Goal: Transaction & Acquisition: Purchase product/service

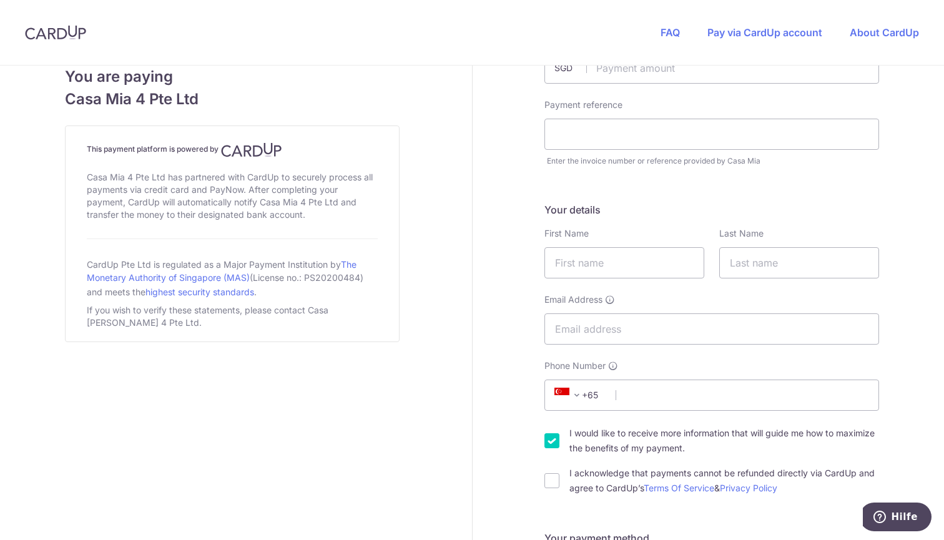
scroll to position [2, 0]
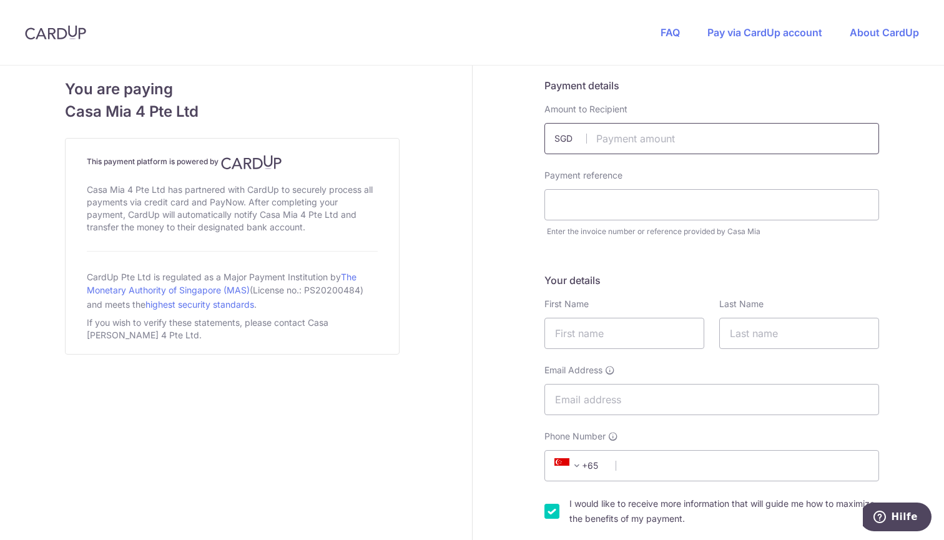
click at [597, 139] on input "text" at bounding box center [711, 138] width 335 height 31
type input "1623.23"
click at [574, 204] on input "text" at bounding box center [711, 204] width 335 height 31
click at [567, 204] on input "text" at bounding box center [711, 204] width 335 height 31
paste input "18553"
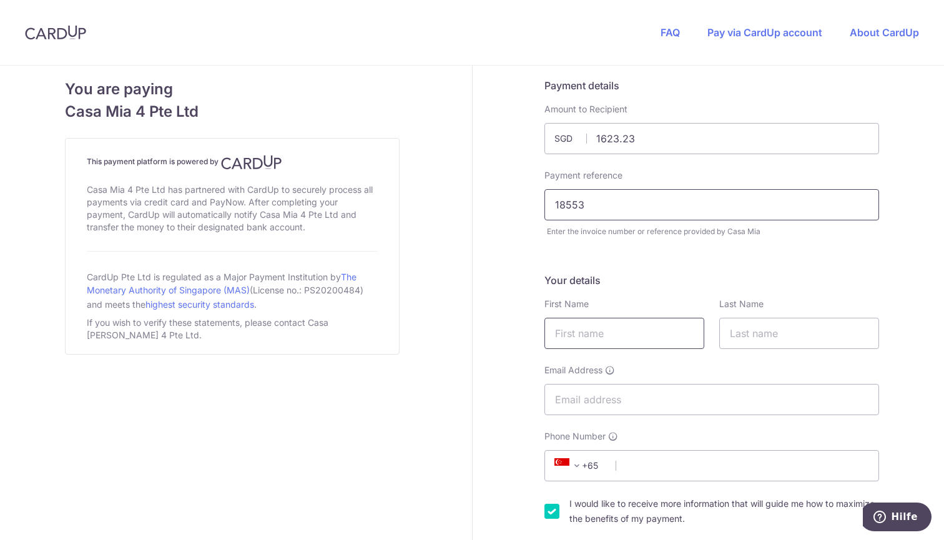
type input "18553"
type input "t"
type input "[PERSON_NAME]"
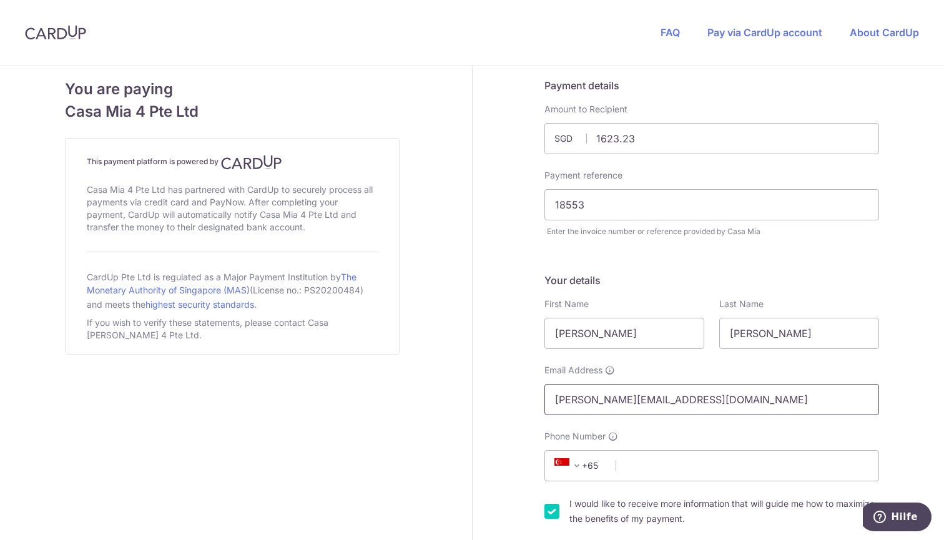
type input "[PERSON_NAME][EMAIL_ADDRESS][DOMAIN_NAME]"
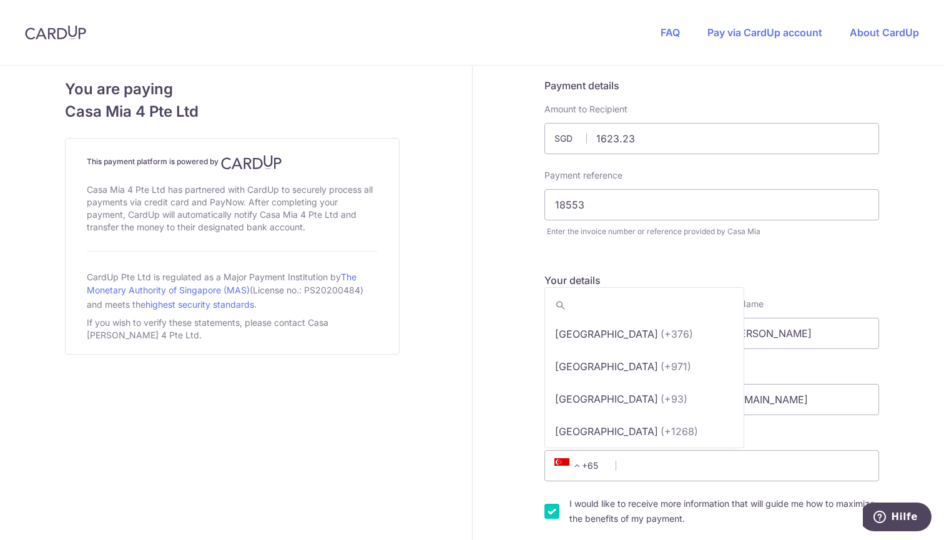
click at [575, 467] on span at bounding box center [576, 465] width 15 height 15
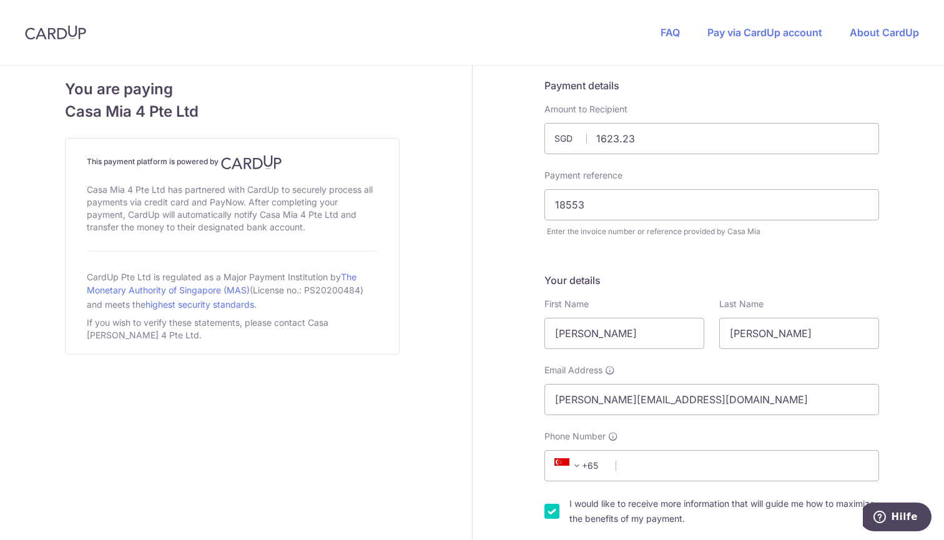
click at [575, 467] on span at bounding box center [576, 465] width 15 height 15
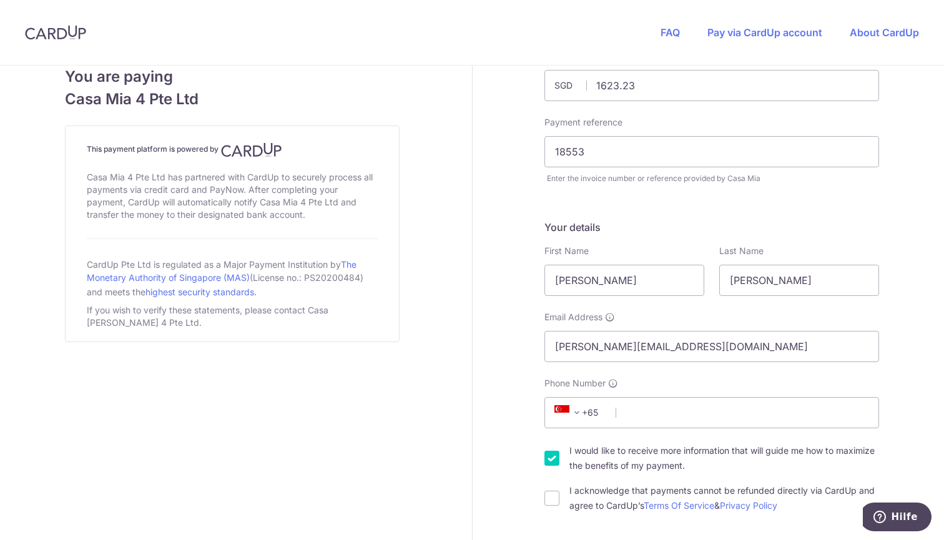
scroll to position [63, 0]
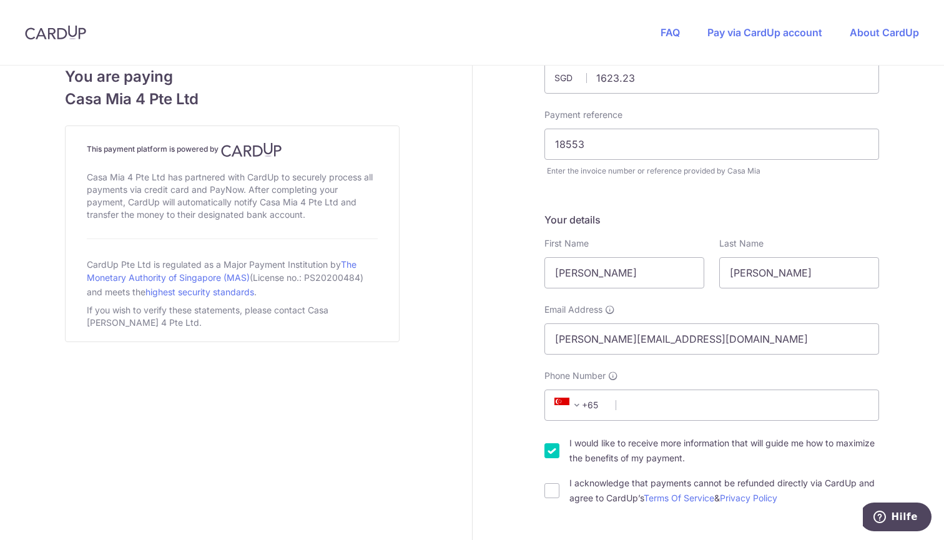
click at [546, 482] on div "I acknowledge that payments cannot be refunded directly via CardUp and agree to…" at bounding box center [711, 491] width 335 height 30
click at [550, 496] on input "I acknowledge that payments cannot be refunded directly via CardUp and agree to…" at bounding box center [551, 490] width 15 height 15
checkbox input "true"
click at [551, 449] on input "I would like to receive more information that will guide me how to maximize the…" at bounding box center [551, 450] width 15 height 15
checkbox input "false"
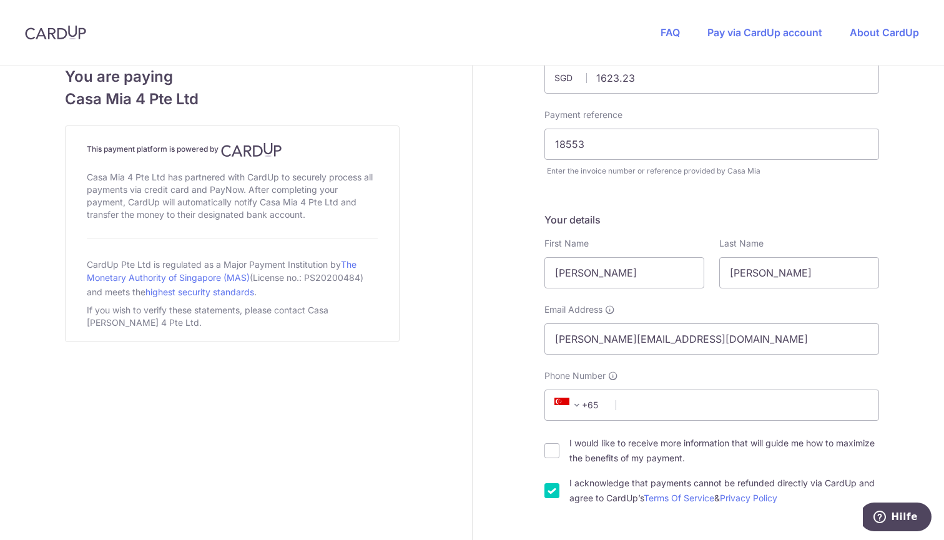
click at [585, 406] on span "+65" at bounding box center [578, 405] width 56 height 15
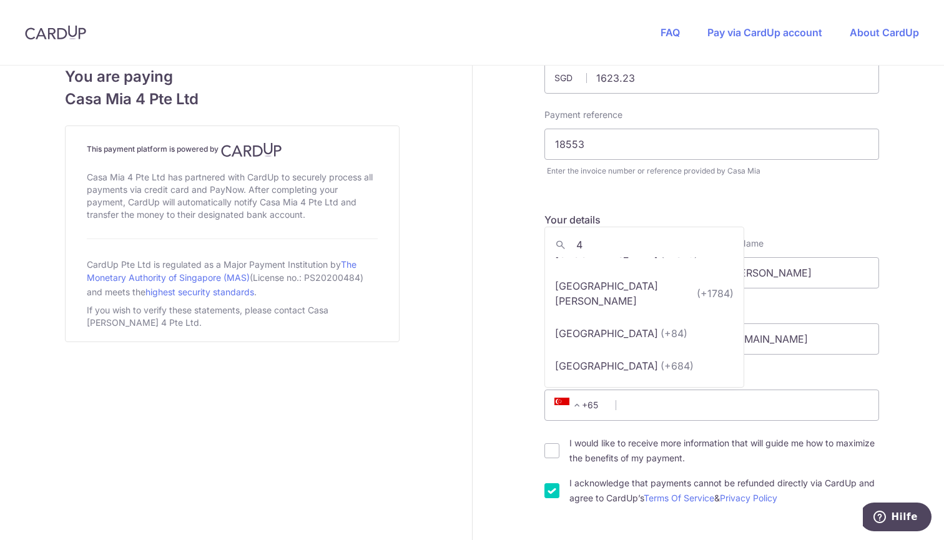
scroll to position [0, 0]
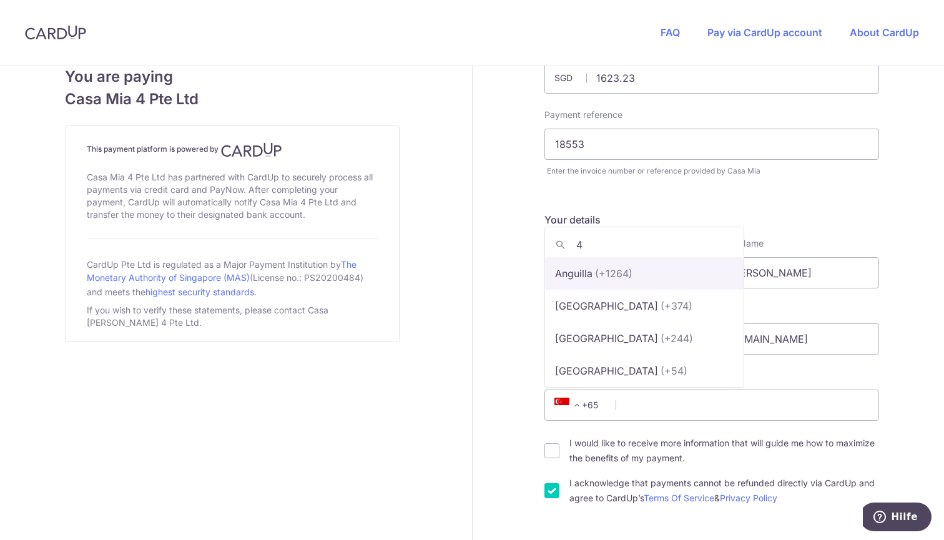
type input "49"
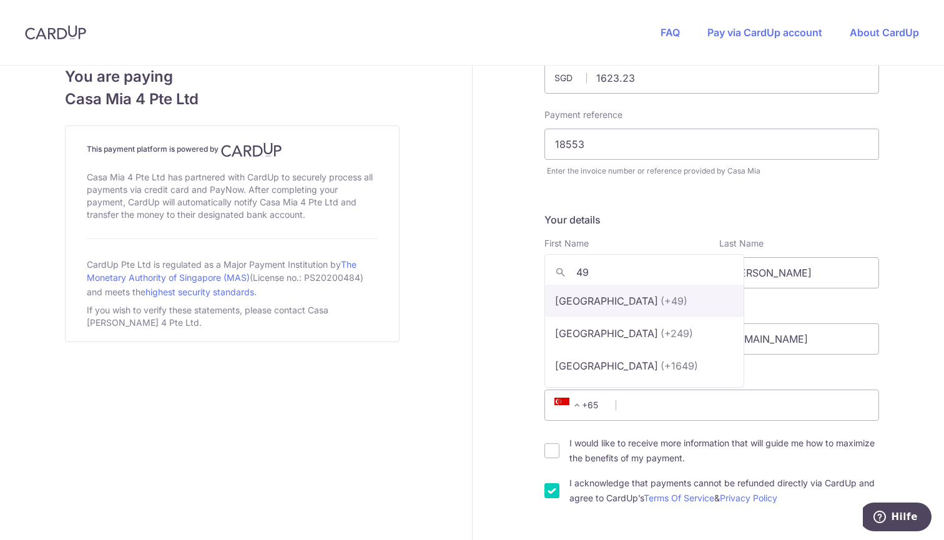
select select "57"
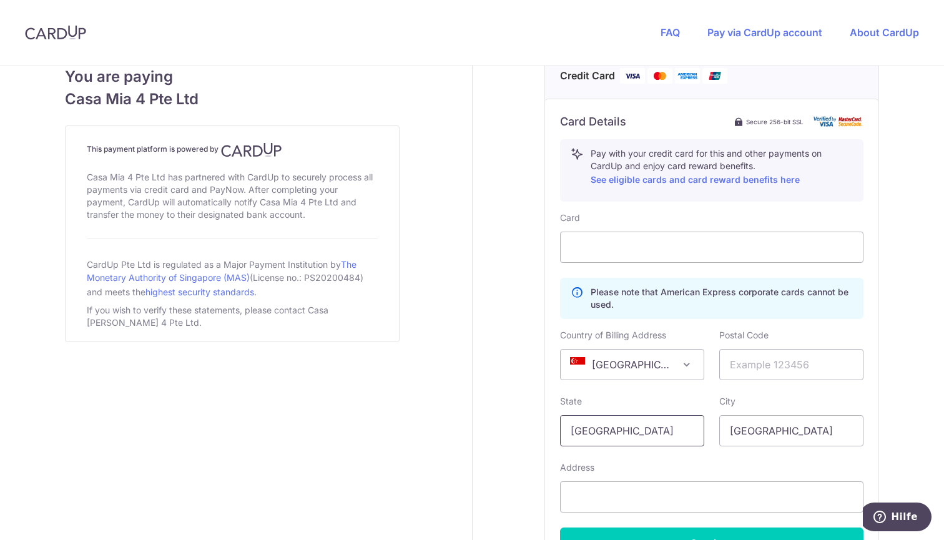
scroll to position [577, 0]
type input "15125740172"
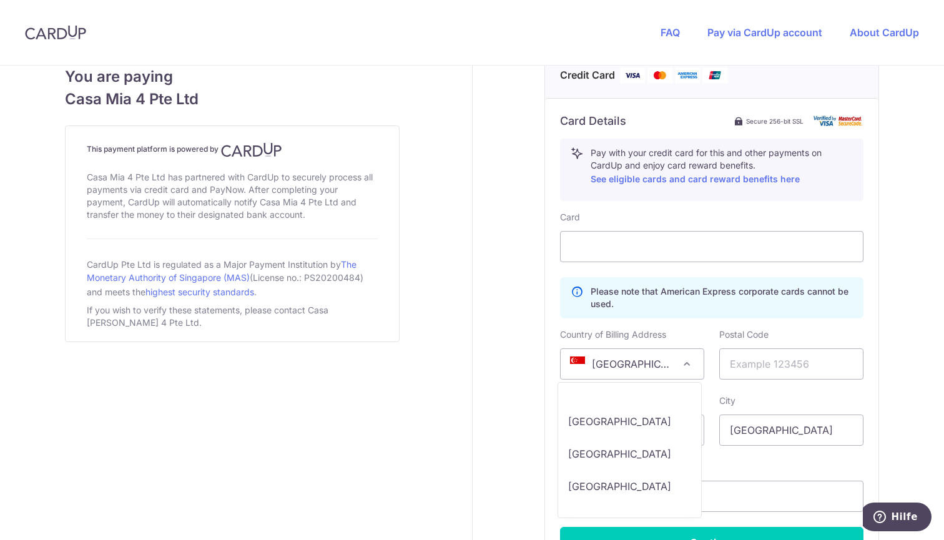
click at [661, 361] on span "[GEOGRAPHIC_DATA]" at bounding box center [631, 364] width 143 height 30
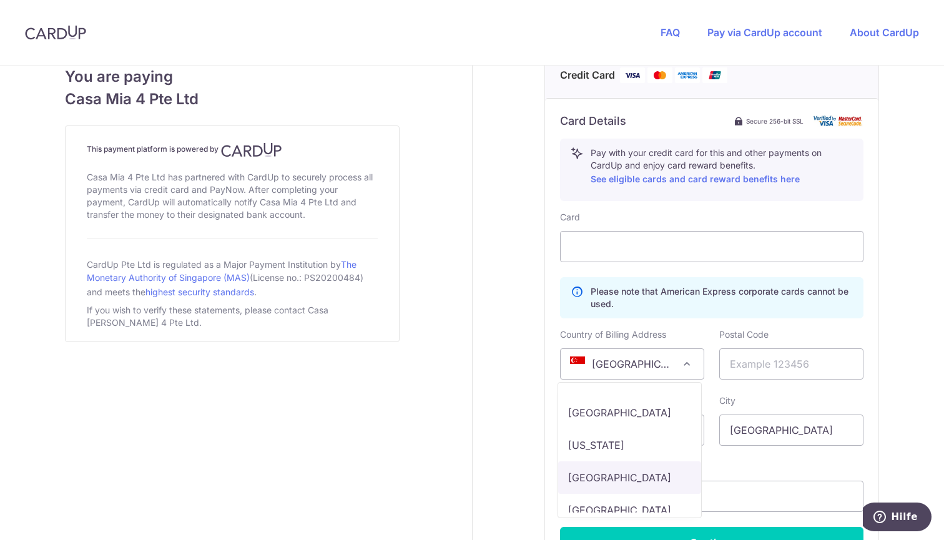
select select "DE"
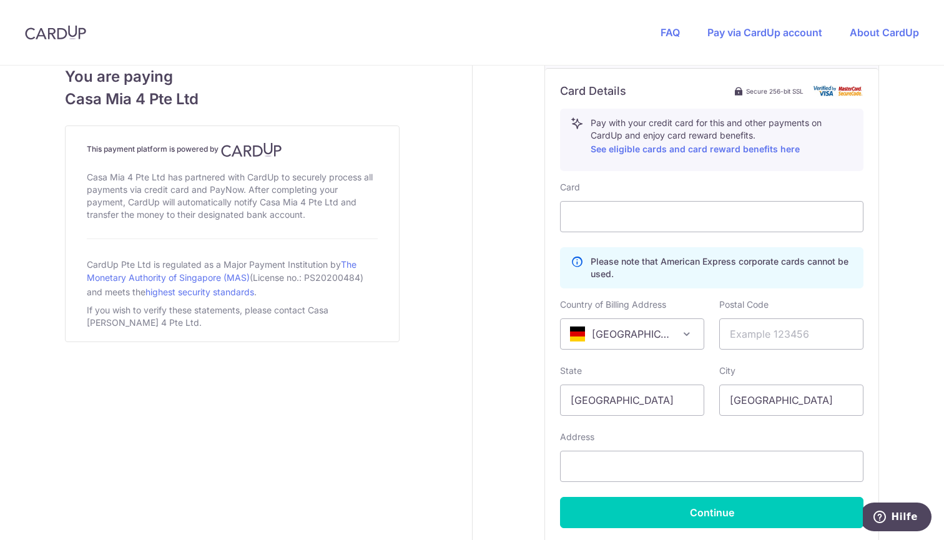
scroll to position [607, 0]
type input "79112"
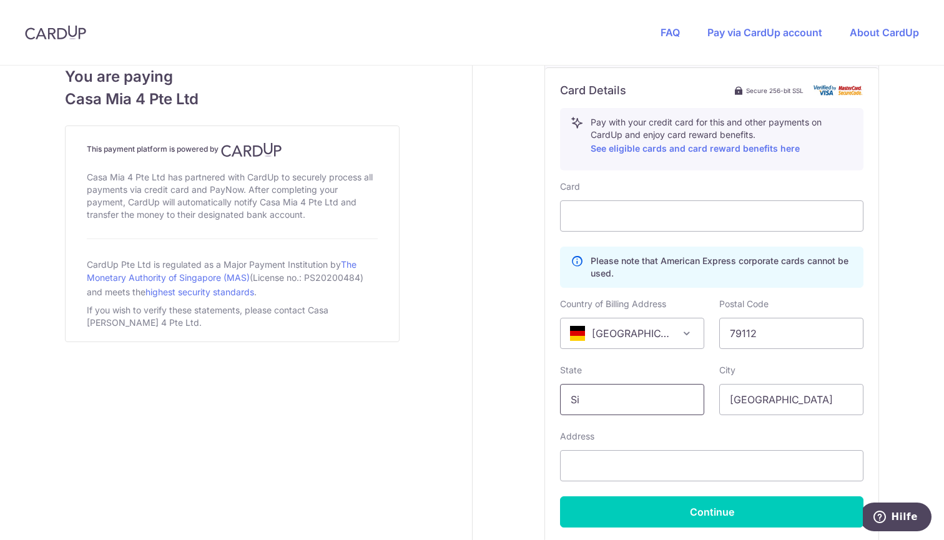
type input "S"
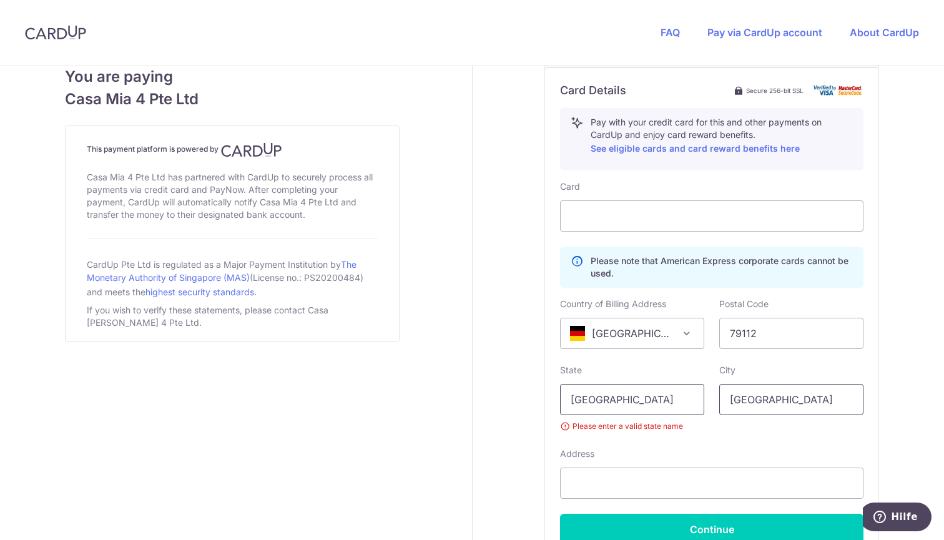
type input "[GEOGRAPHIC_DATA]"
click at [567, 399] on input "[GEOGRAPHIC_DATA]" at bounding box center [632, 399] width 144 height 31
click at [688, 402] on input "[GEOGRAPHIC_DATA]" at bounding box center [632, 399] width 144 height 31
click at [776, 401] on input "[GEOGRAPHIC_DATA]" at bounding box center [791, 399] width 144 height 31
type input "S"
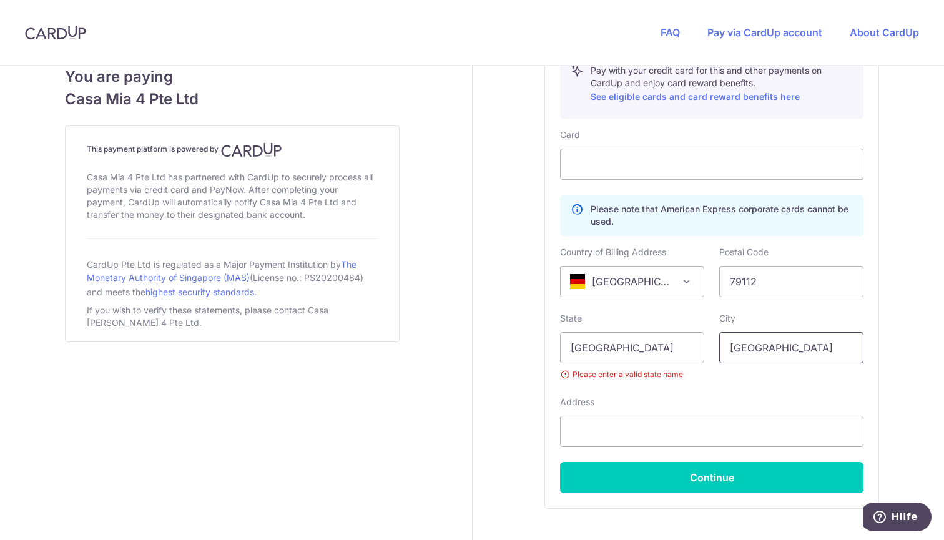
scroll to position [668, 0]
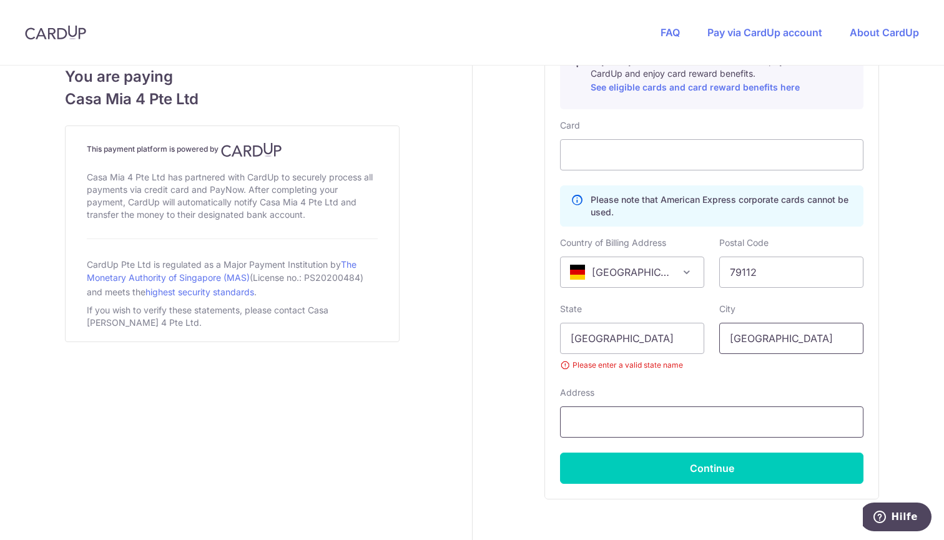
type input "[GEOGRAPHIC_DATA]"
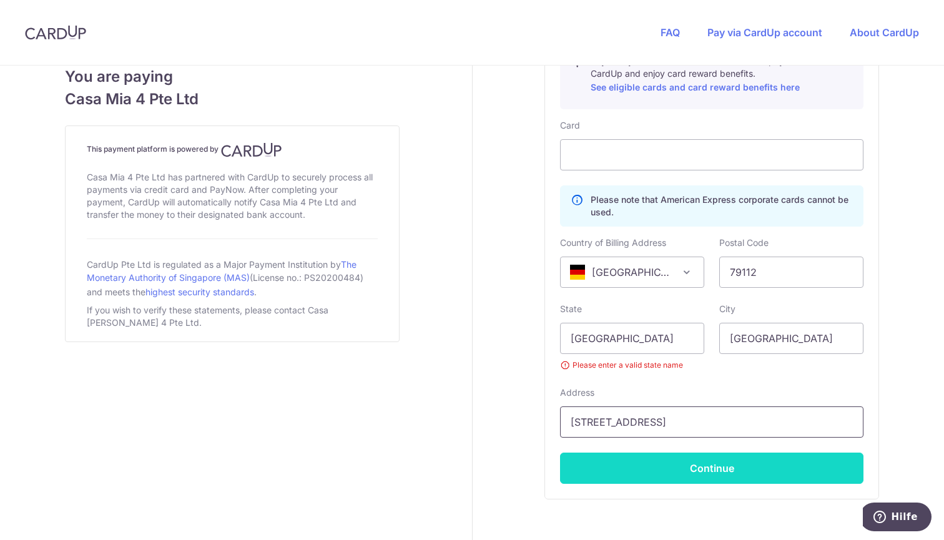
type input "[STREET_ADDRESS]"
click at [641, 466] on button "Continue" at bounding box center [711, 467] width 303 height 31
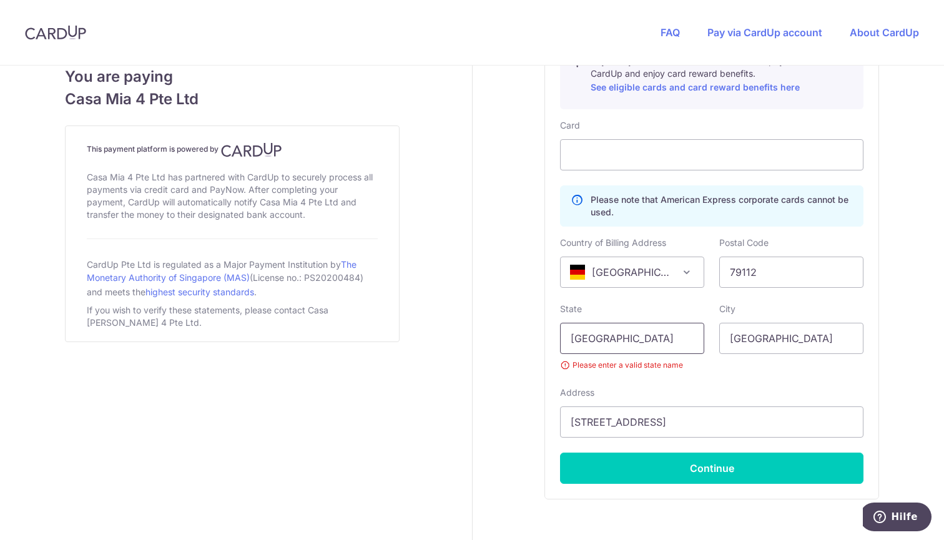
click at [688, 338] on input "[GEOGRAPHIC_DATA]" at bounding box center [632, 338] width 144 height 31
click at [672, 337] on input "[GEOGRAPHIC_DATA]" at bounding box center [632, 338] width 144 height 31
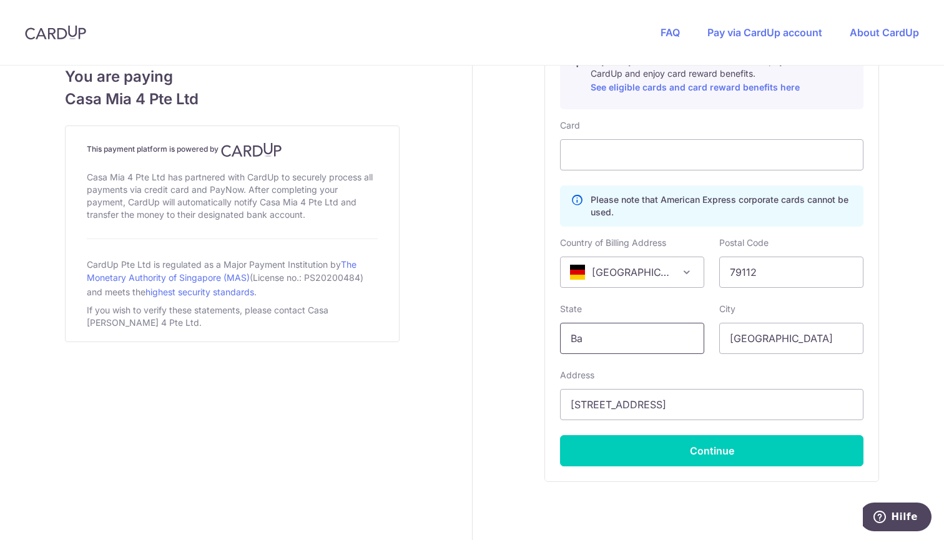
type input "B"
click at [652, 366] on div "Card Please note that American Express corporate cards cannot be used. Country …" at bounding box center [711, 292] width 303 height 347
click at [617, 338] on input "Baden Wurttemberg" at bounding box center [632, 338] width 144 height 31
type input "Baden Wuerttemberg"
click at [684, 368] on div "Card Please note that American Express corporate cards cannot be used. Country …" at bounding box center [711, 292] width 303 height 347
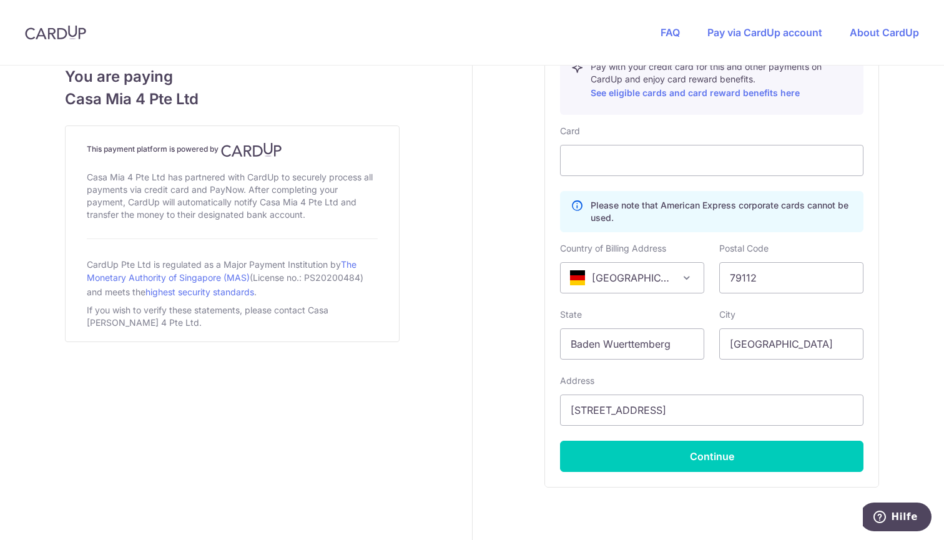
scroll to position [672, 0]
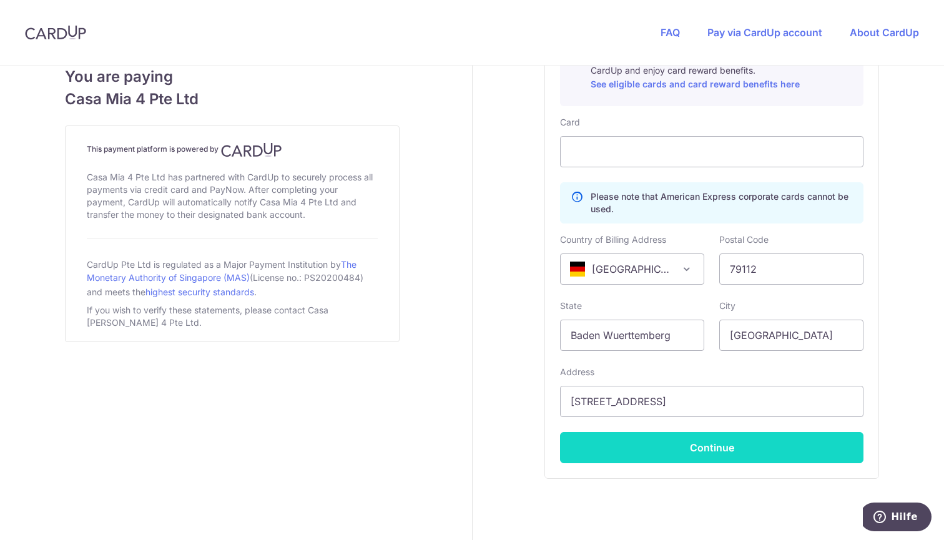
click at [621, 444] on button "Continue" at bounding box center [711, 447] width 303 height 31
type input "**** 0142"
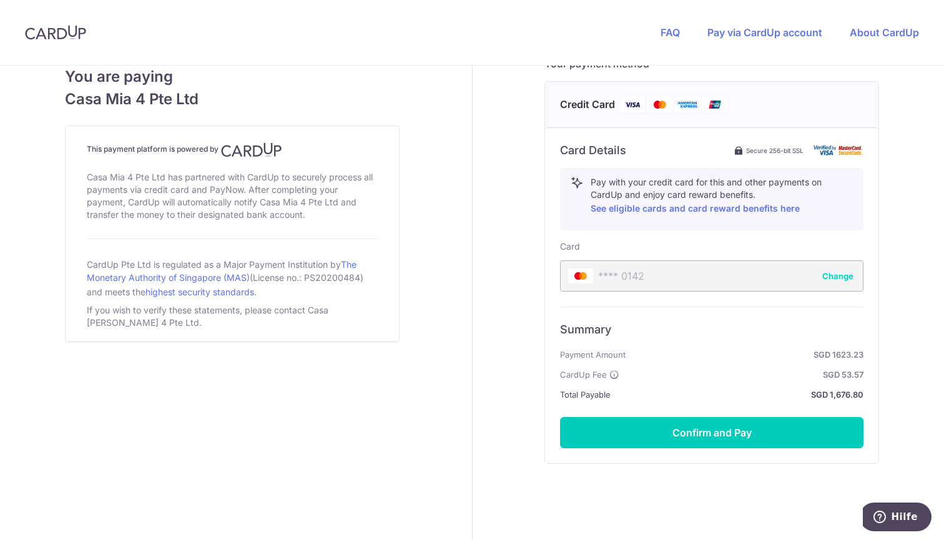
scroll to position [550, 0]
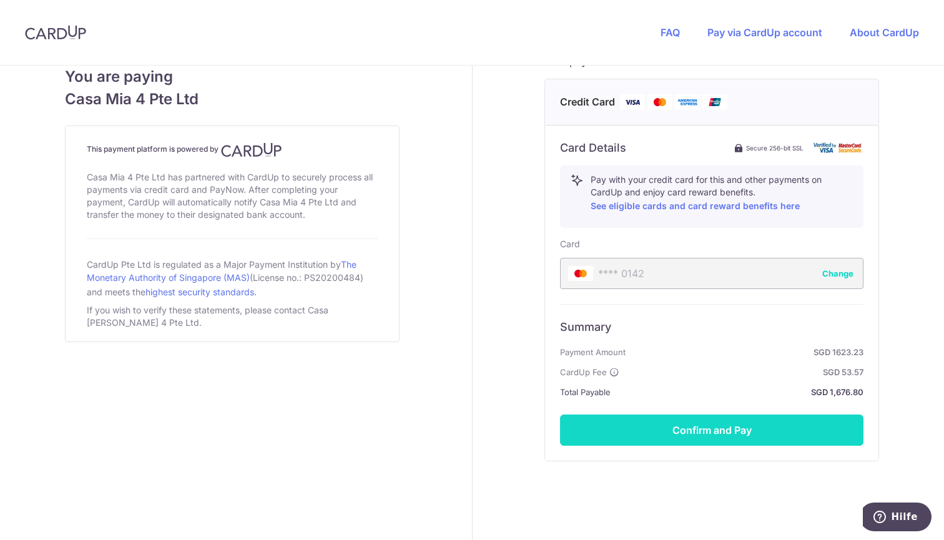
click at [748, 427] on button "Confirm and Pay" at bounding box center [711, 429] width 303 height 31
